Goal: Task Accomplishment & Management: Complete application form

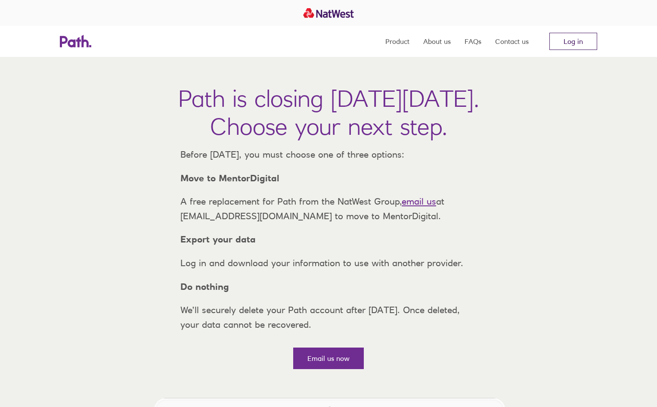
click at [580, 44] on link "Log in" at bounding box center [574, 41] width 48 height 17
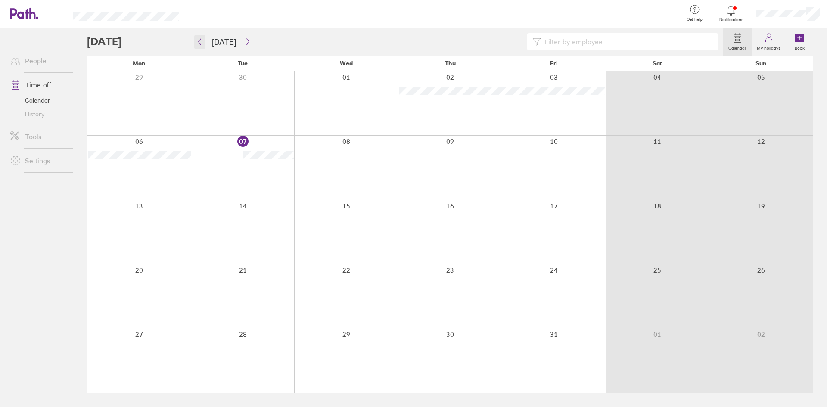
click at [198, 44] on icon "button" at bounding box center [199, 41] width 6 height 7
click at [247, 43] on icon "button" at bounding box center [248, 41] width 6 height 7
click at [240, 176] on div at bounding box center [243, 168] width 104 height 64
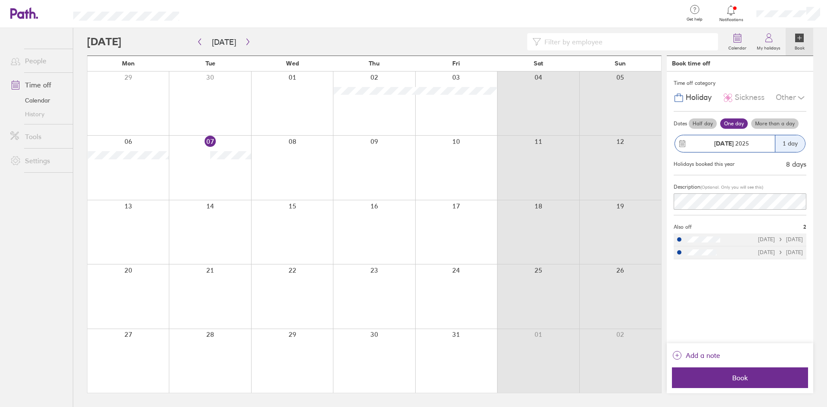
click at [698, 92] on div "Holiday" at bounding box center [693, 98] width 38 height 16
click at [730, 41] on link "Calendar" at bounding box center [737, 42] width 28 height 28
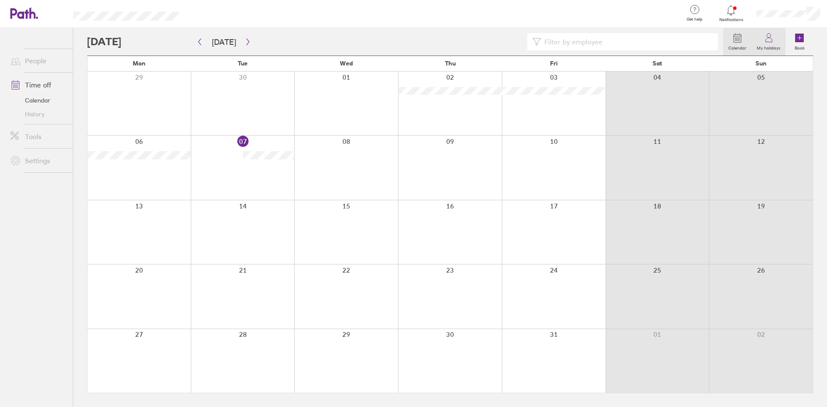
drag, startPoint x: 774, startPoint y: 47, endPoint x: 776, endPoint y: 54, distance: 6.7
click at [774, 47] on label "My holidays" at bounding box center [769, 47] width 34 height 8
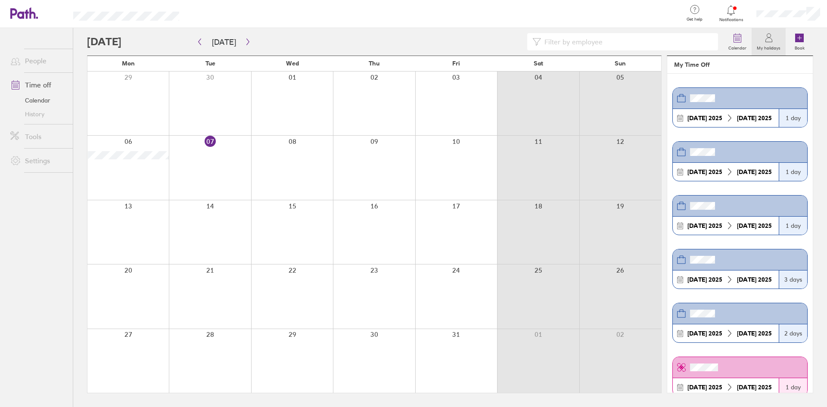
click at [635, 110] on div at bounding box center [620, 103] width 82 height 64
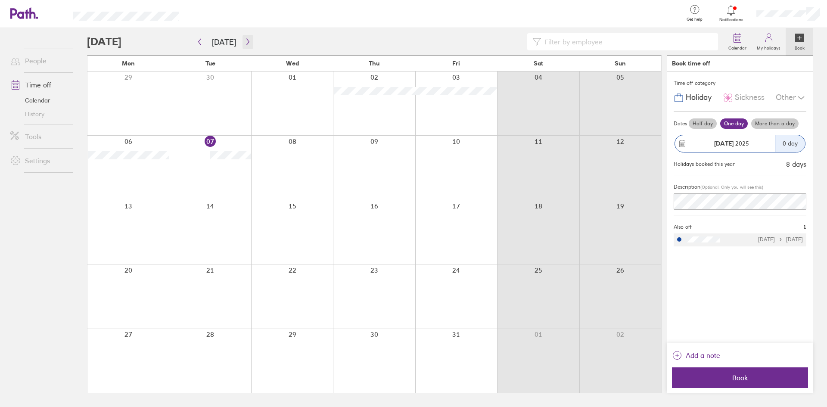
click at [245, 40] on icon "button" at bounding box center [248, 41] width 6 height 7
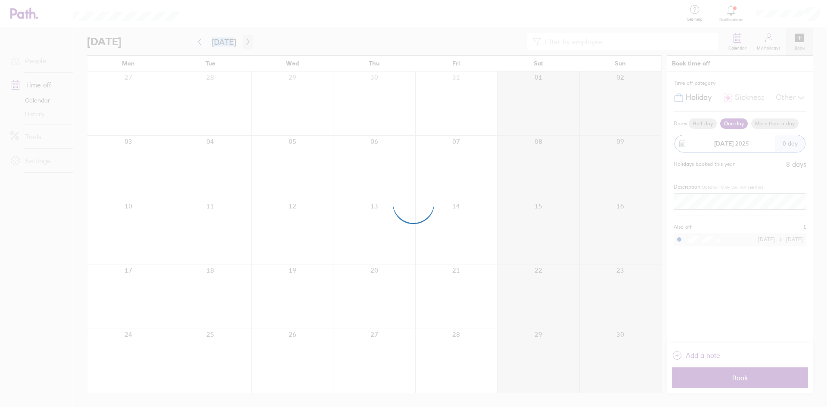
click at [242, 40] on div at bounding box center [413, 203] width 827 height 407
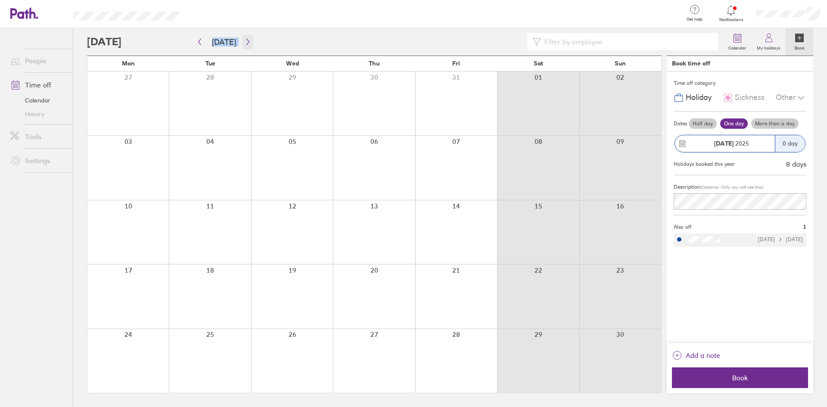
click at [246, 44] on icon "button" at bounding box center [248, 41] width 6 height 7
click at [198, 41] on icon "button" at bounding box center [199, 41] width 6 height 7
click at [198, 42] on icon "button" at bounding box center [199, 41] width 6 height 7
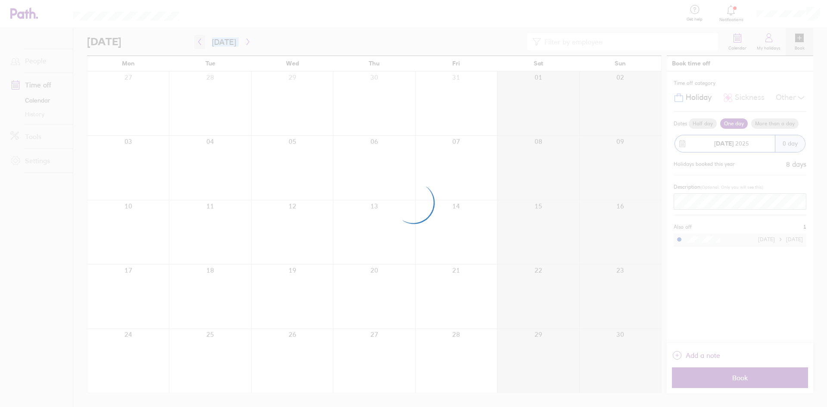
click at [198, 42] on div at bounding box center [413, 203] width 827 height 407
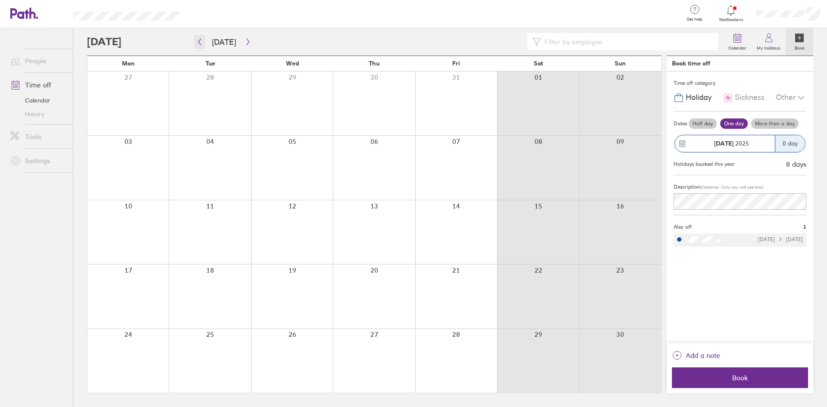
click at [198, 42] on icon "button" at bounding box center [199, 41] width 6 height 7
click at [199, 43] on icon "button" at bounding box center [200, 42] width 3 height 6
click at [202, 42] on icon "button" at bounding box center [199, 41] width 6 height 7
click at [199, 43] on icon "button" at bounding box center [199, 41] width 6 height 7
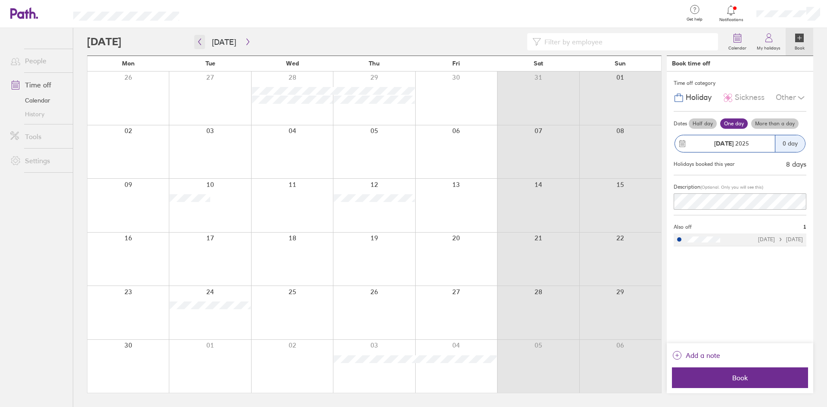
click at [199, 41] on icon "button" at bounding box center [200, 42] width 3 height 6
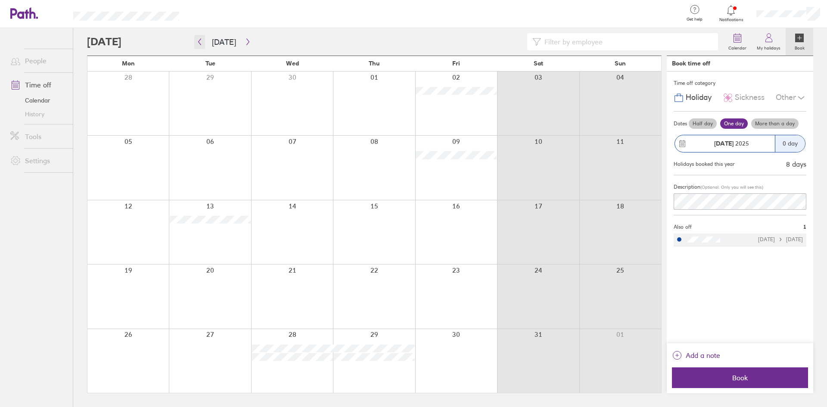
click at [202, 40] on icon "button" at bounding box center [199, 41] width 6 height 7
click at [246, 39] on icon "button" at bounding box center [248, 41] width 6 height 7
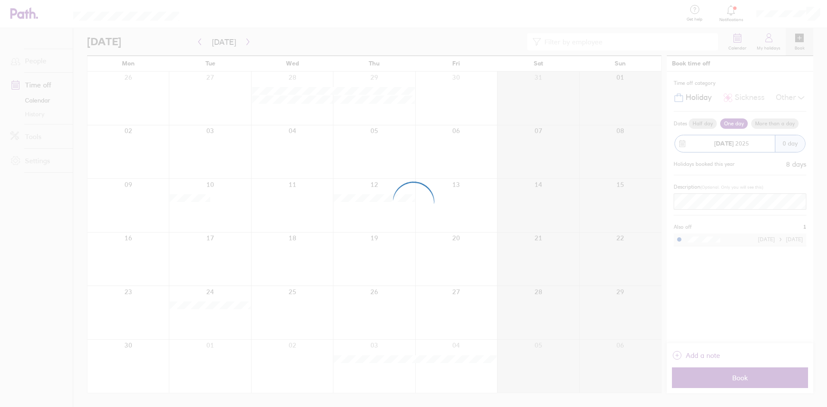
click at [245, 40] on div at bounding box center [413, 203] width 827 height 407
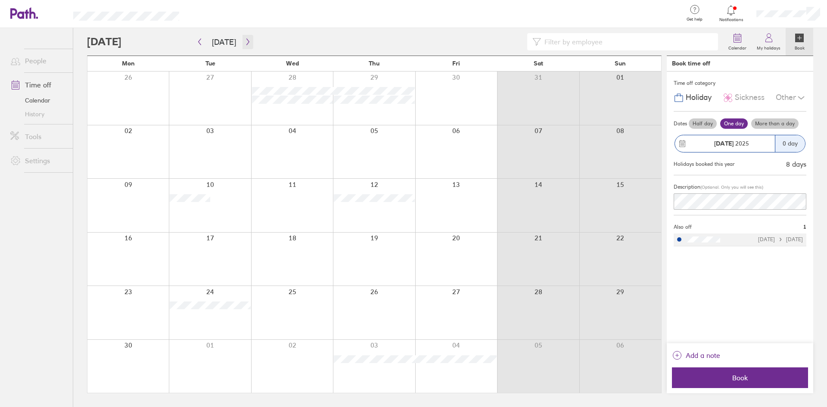
click at [245, 40] on icon "button" at bounding box center [248, 41] width 6 height 7
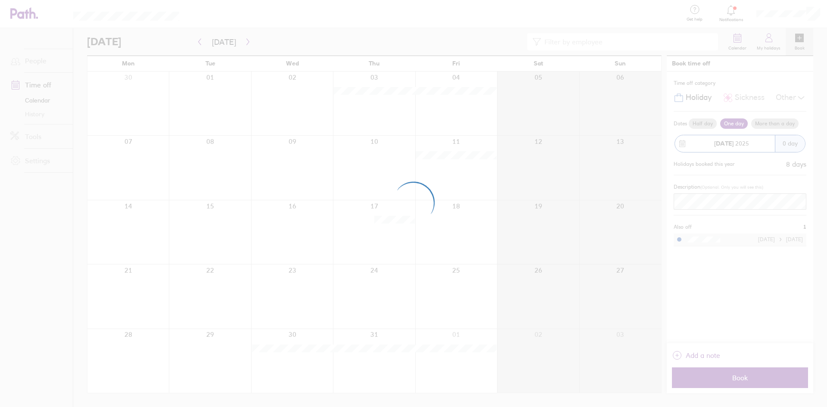
click at [245, 40] on div at bounding box center [413, 203] width 827 height 407
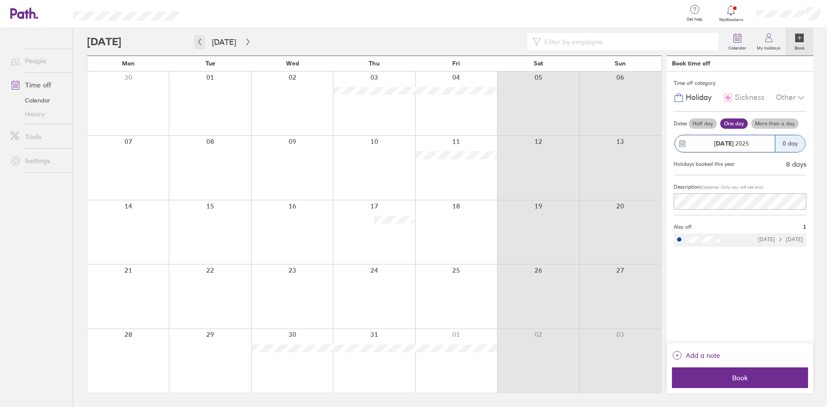
click at [203, 37] on button "button" at bounding box center [199, 42] width 11 height 14
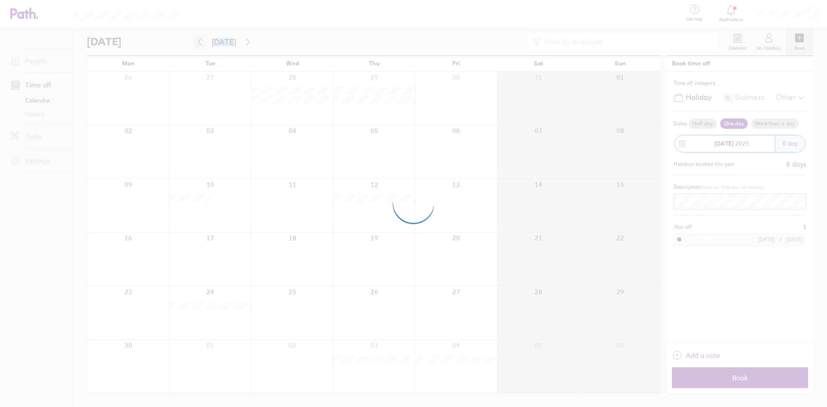
click at [203, 37] on div at bounding box center [413, 203] width 827 height 407
click at [201, 44] on div at bounding box center [413, 203] width 827 height 407
click at [200, 44] on div at bounding box center [413, 203] width 827 height 407
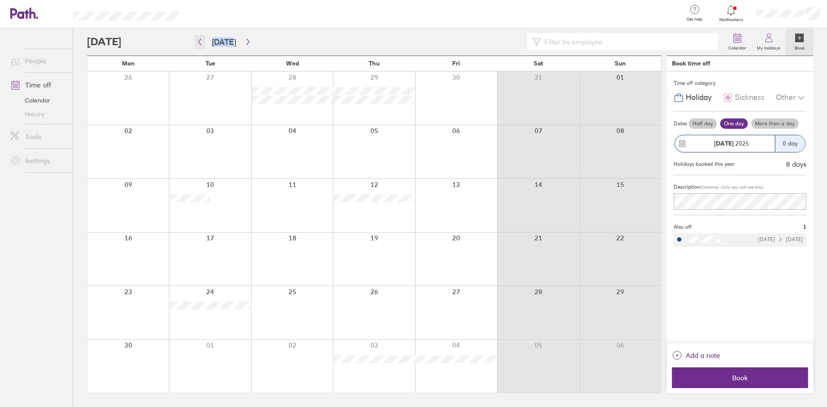
click at [200, 47] on button "button" at bounding box center [199, 42] width 11 height 14
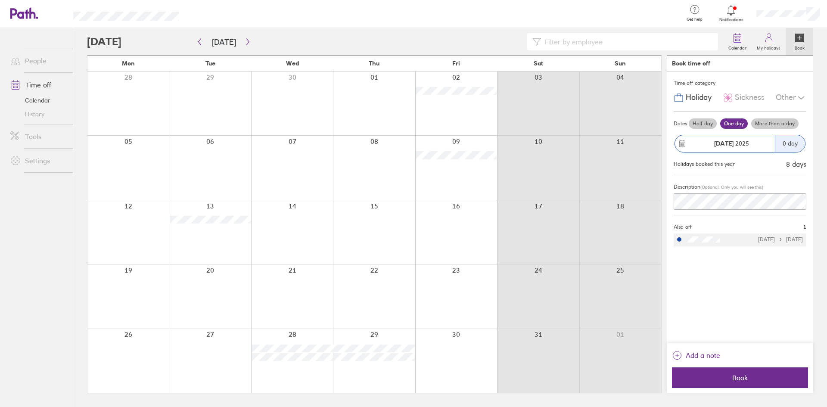
click at [285, 47] on div at bounding box center [405, 41] width 636 height 17
click at [200, 46] on button "button" at bounding box center [199, 42] width 11 height 14
drag, startPoint x: 124, startPoint y: 136, endPoint x: 120, endPoint y: 193, distance: 57.9
drag, startPoint x: 120, startPoint y: 193, endPoint x: 409, endPoint y: 131, distance: 296.1
click at [409, 131] on div at bounding box center [374, 103] width 82 height 64
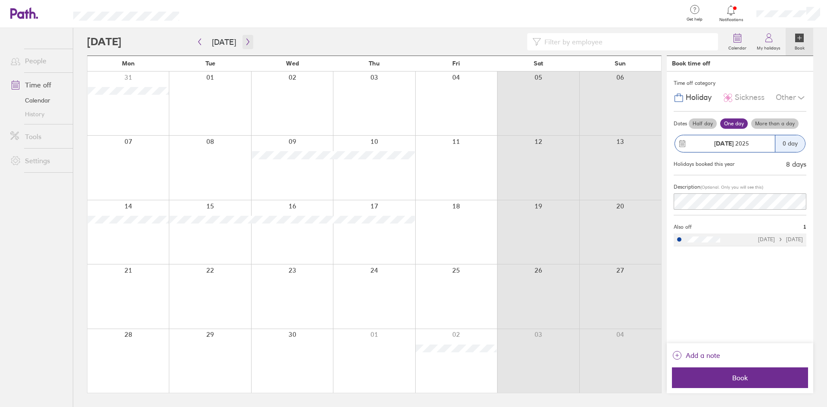
click at [248, 47] on button "button" at bounding box center [247, 42] width 11 height 14
click at [248, 44] on icon "button" at bounding box center [248, 41] width 6 height 7
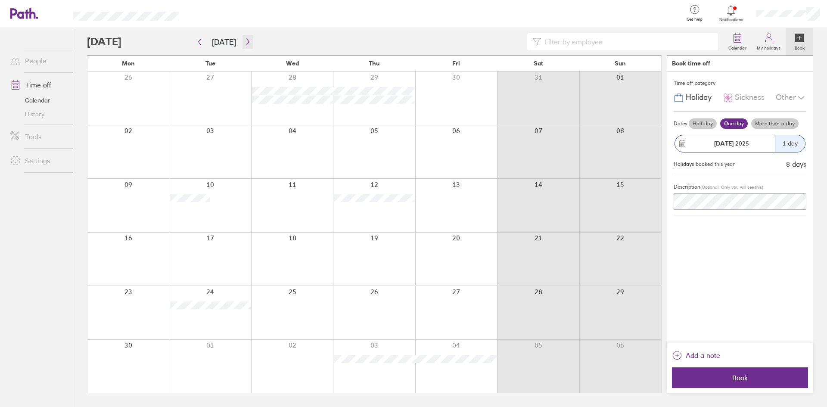
click at [248, 44] on icon "button" at bounding box center [248, 41] width 6 height 7
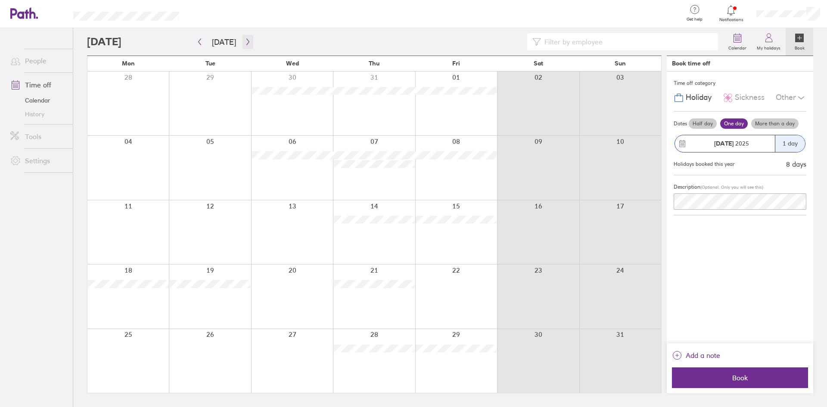
click at [248, 44] on icon "button" at bounding box center [248, 41] width 6 height 7
click at [354, 32] on div "Calendar My holidays Book" at bounding box center [450, 42] width 726 height 28
click at [360, 44] on div at bounding box center [405, 41] width 636 height 17
